Goal: Check status: Check status

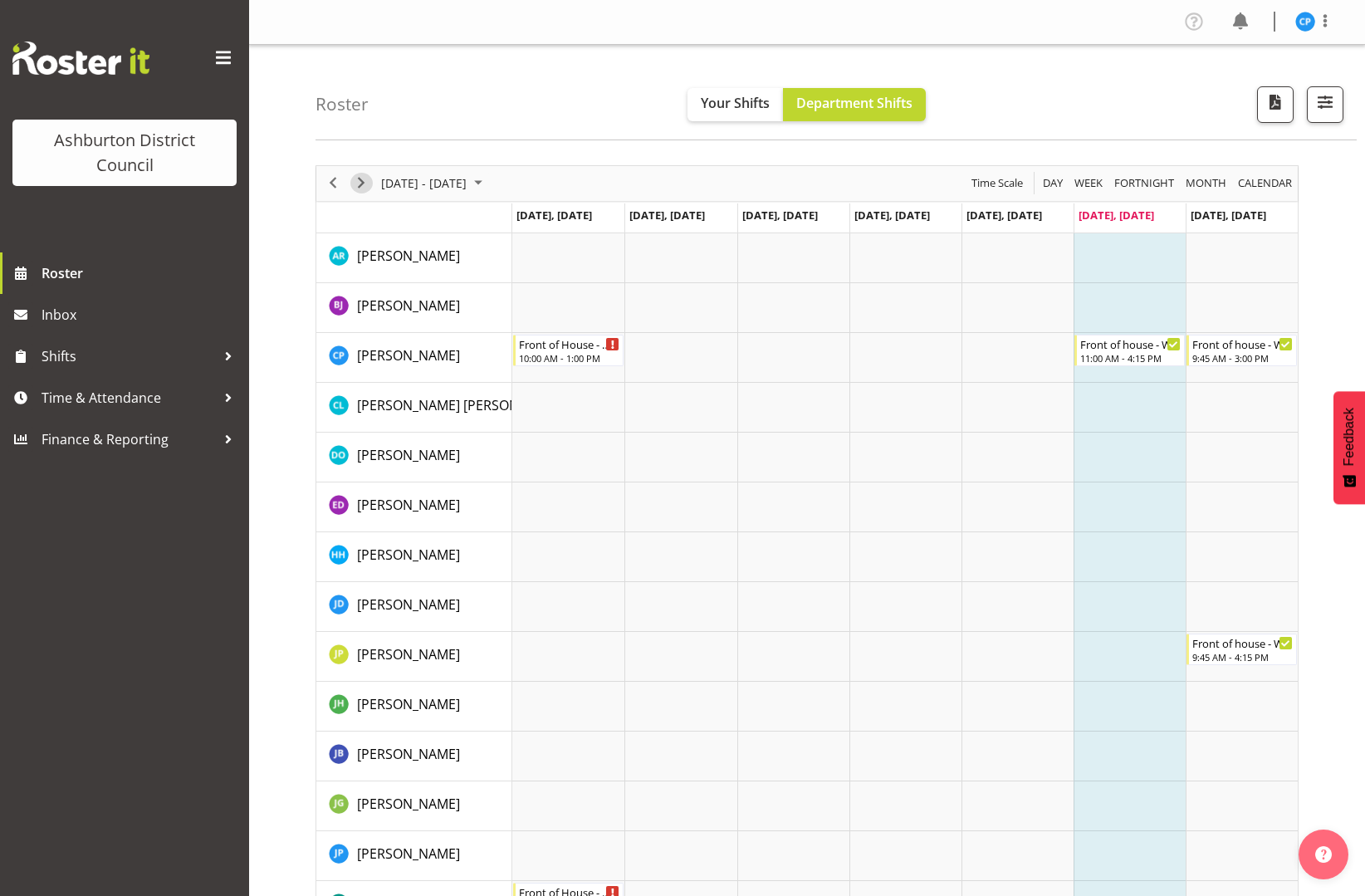
click at [365, 186] on span "Next" at bounding box center [361, 183] width 20 height 21
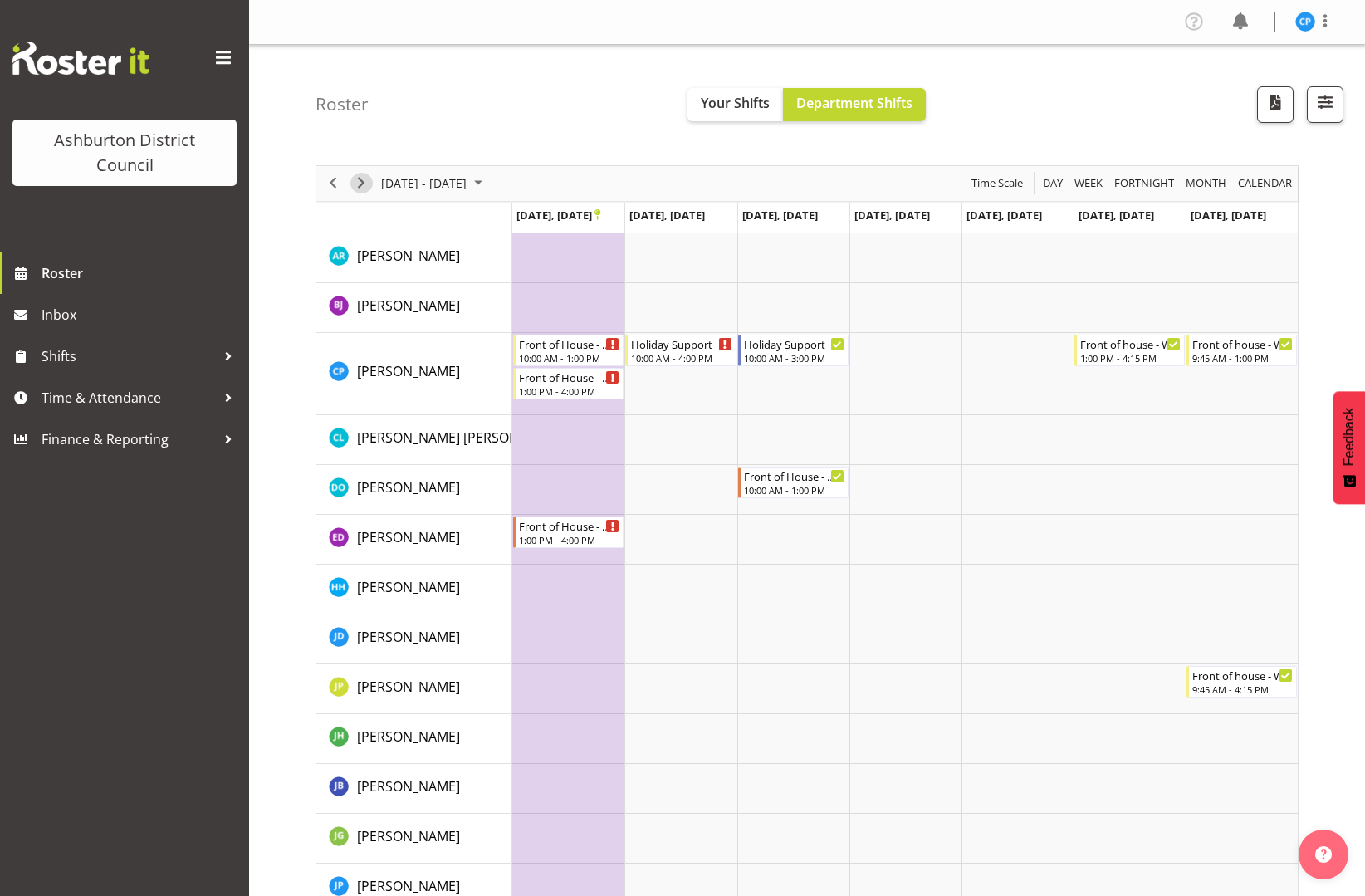
click at [361, 183] on span "Next" at bounding box center [361, 183] width 20 height 21
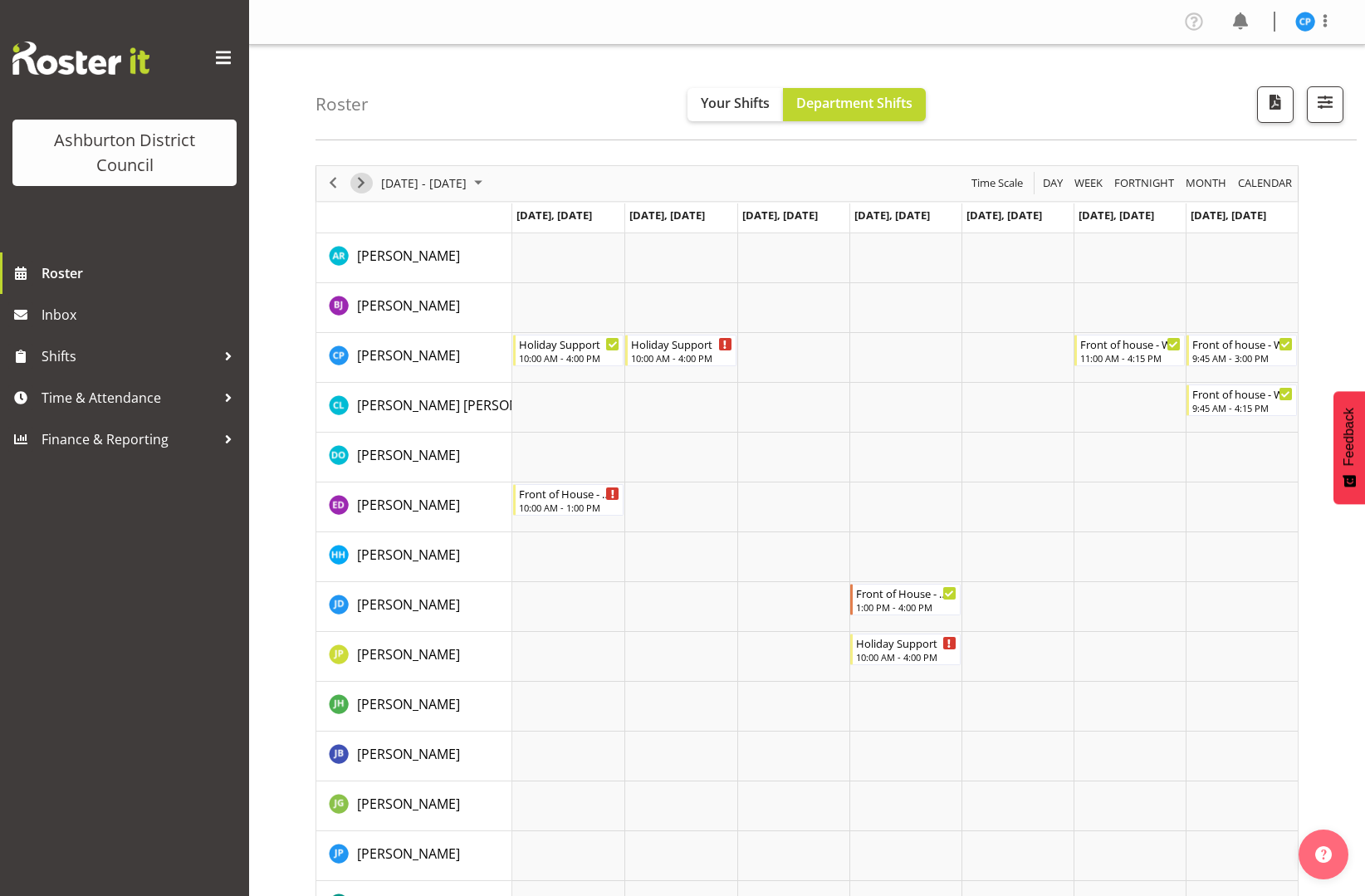
click at [361, 179] on span "Next" at bounding box center [361, 183] width 20 height 21
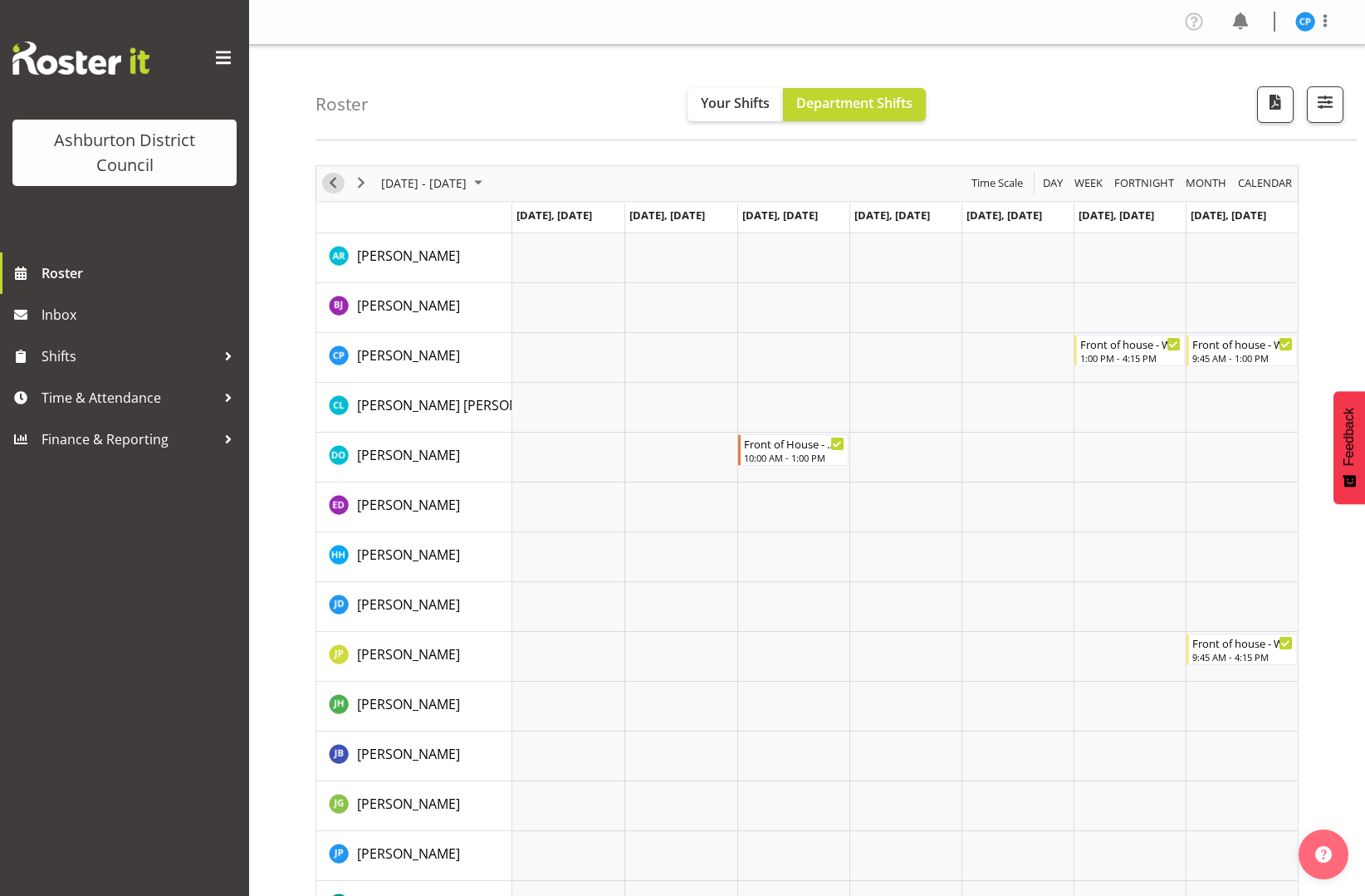
click at [321, 186] on div "previous period" at bounding box center [333, 183] width 29 height 35
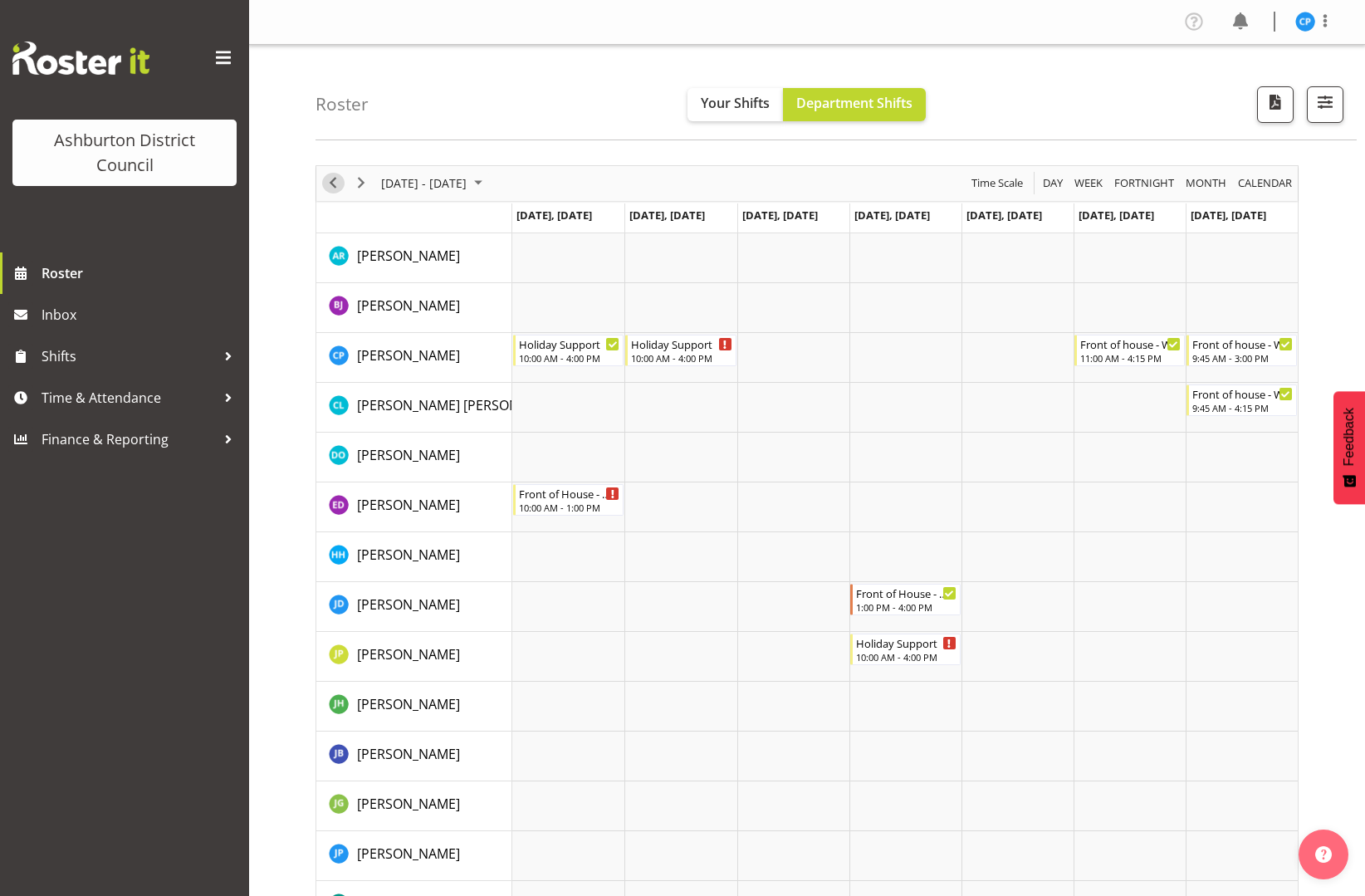
click at [335, 176] on span "Previous" at bounding box center [332, 183] width 20 height 21
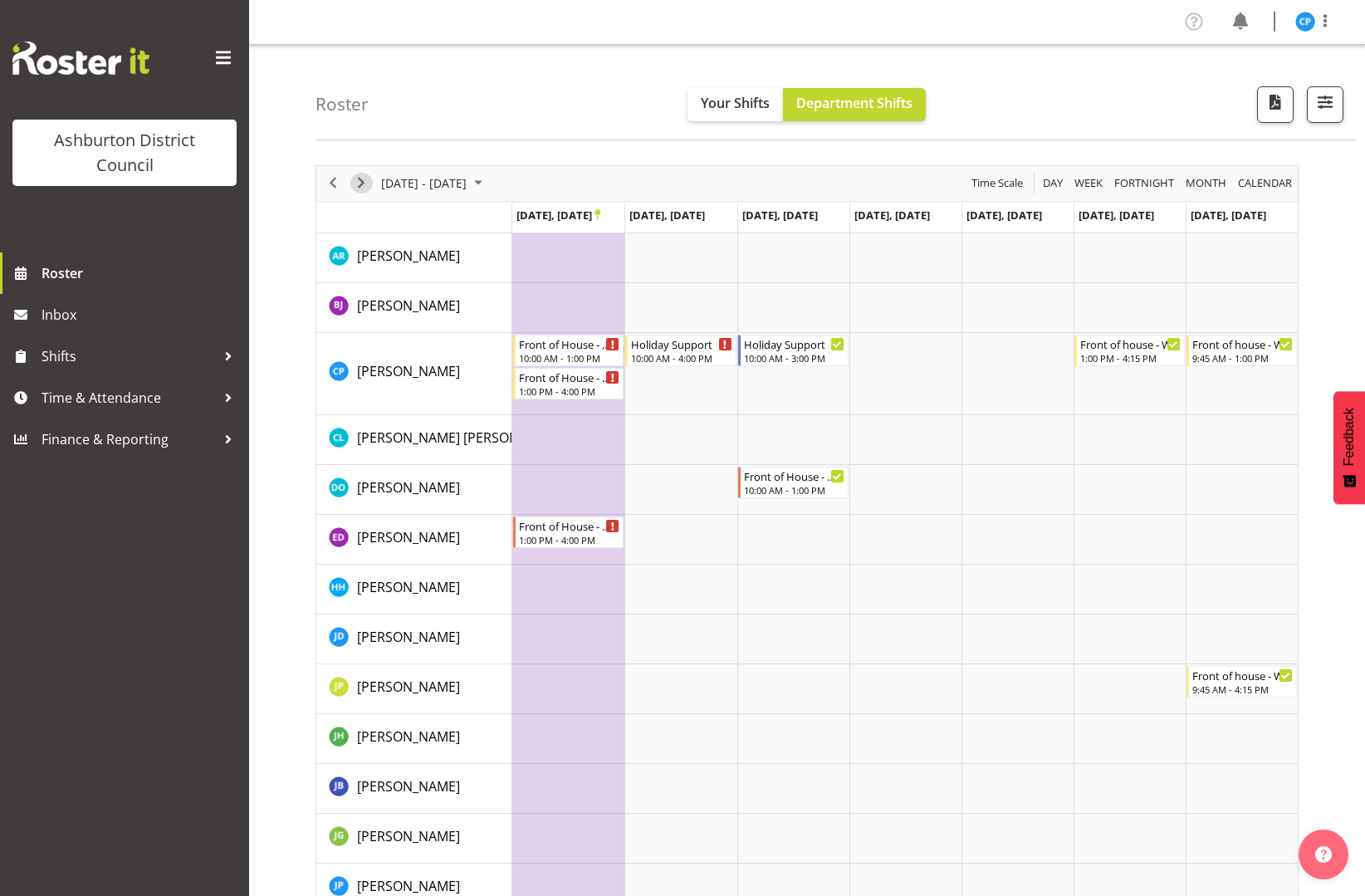
click at [361, 176] on span "Next" at bounding box center [361, 183] width 20 height 21
